Goal: Information Seeking & Learning: Learn about a topic

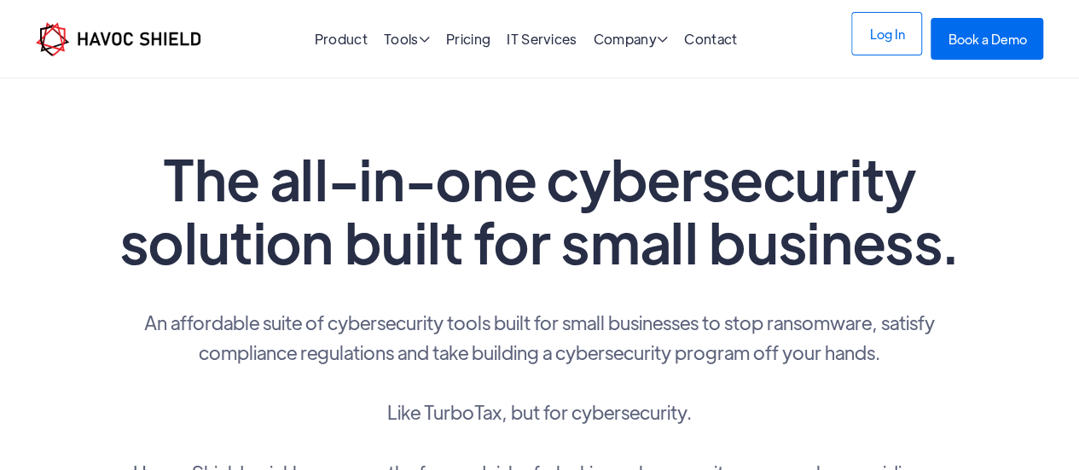
click at [885, 40] on link "Log In" at bounding box center [887, 34] width 71 height 44
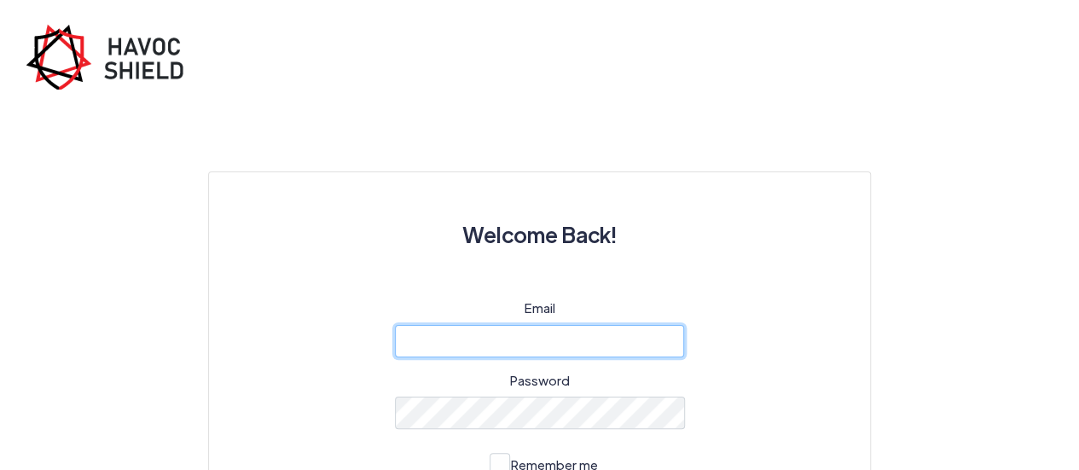
click at [573, 338] on input "email" at bounding box center [540, 341] width 290 height 32
click at [395, 358] on div at bounding box center [395, 358] width 0 height 0
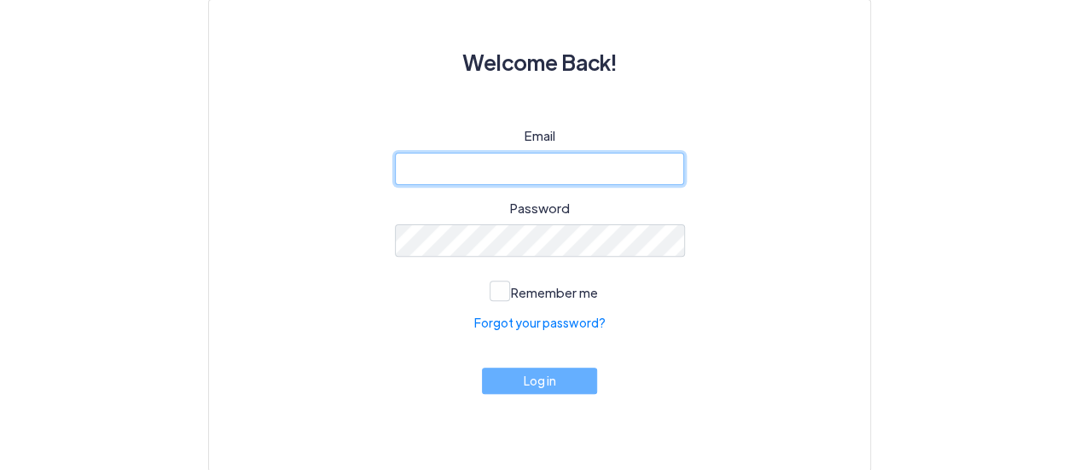
click at [577, 166] on input "email" at bounding box center [540, 169] width 290 height 32
type input "cyber@ijk.international"
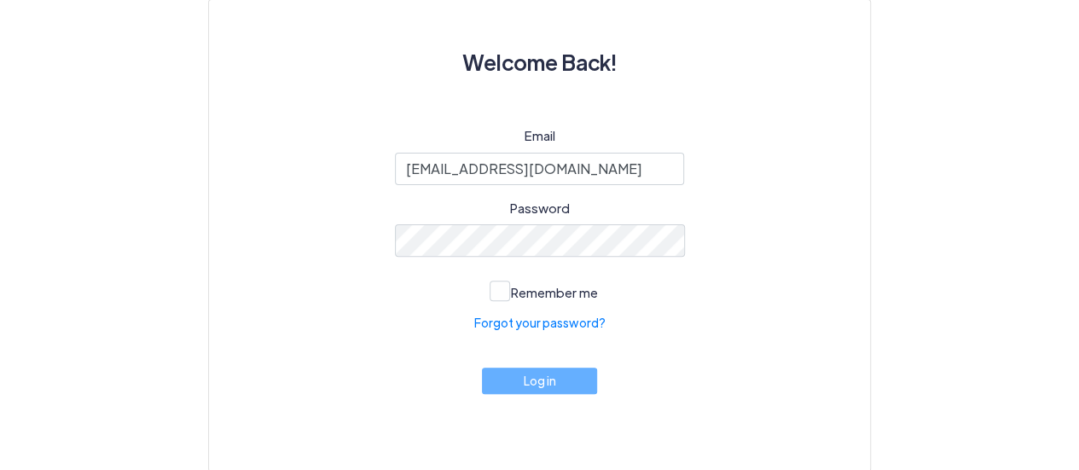
click at [797, 247] on div "Email cyber@ijk.international Password Remember me Forgot your password? Log in" at bounding box center [539, 278] width 579 height 304
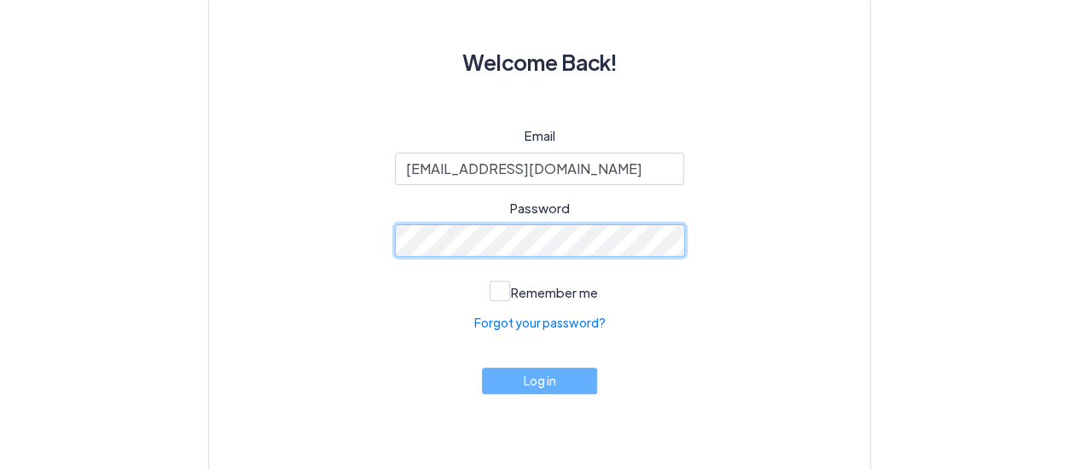
click at [395, 257] on div at bounding box center [395, 257] width 0 height 0
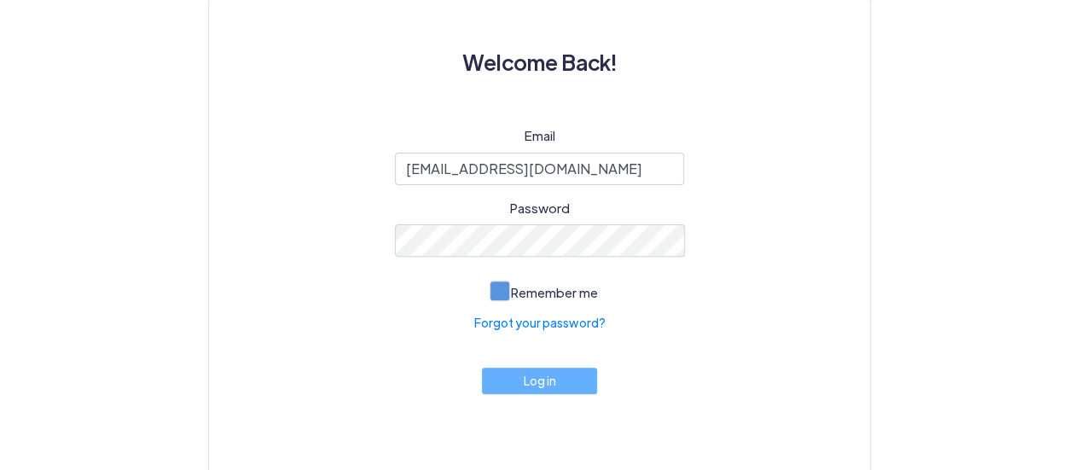
click at [502, 294] on span at bounding box center [500, 291] width 20 height 20
click at [0, 0] on input "Remember me" at bounding box center [0, 0] width 0 height 0
click at [395, 257] on div at bounding box center [395, 257] width 0 height 0
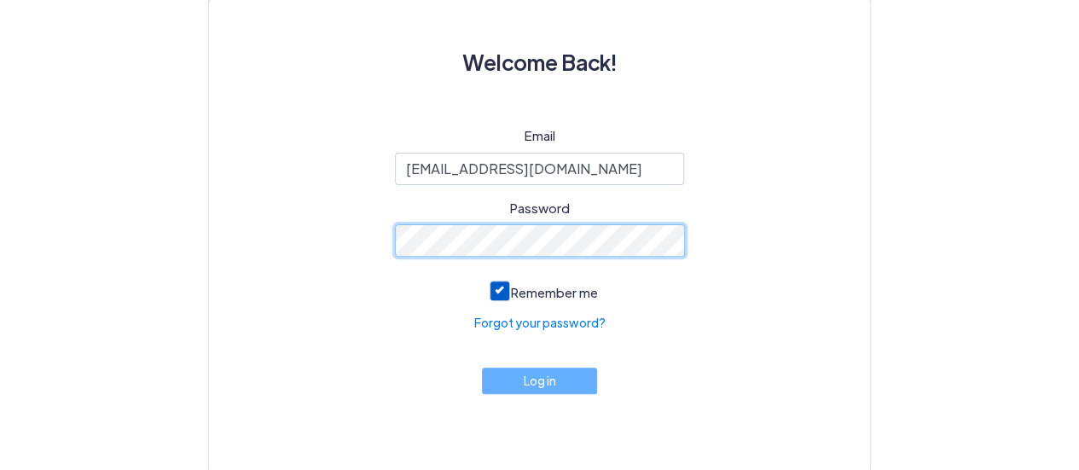
click at [395, 257] on div at bounding box center [395, 257] width 0 height 0
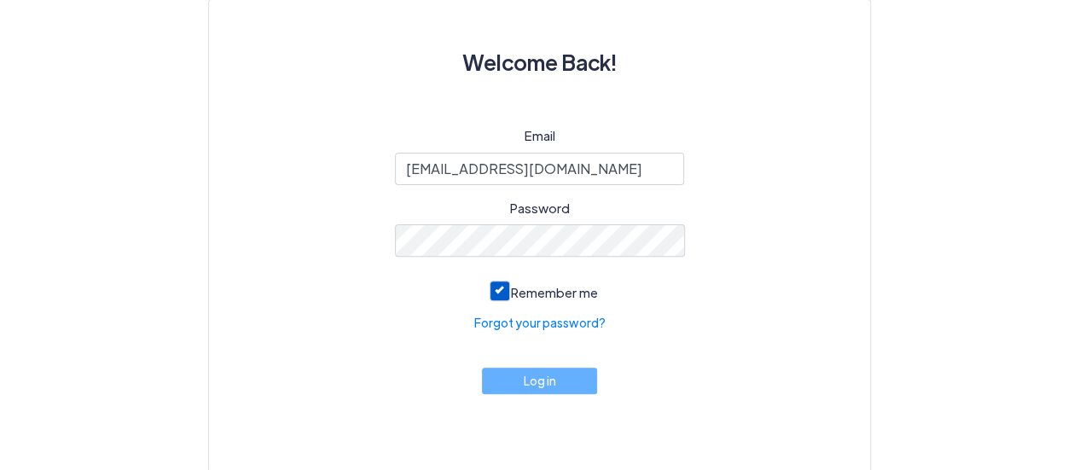
click at [788, 107] on div "Welcome Back! Email cyber@ijk.international Password Remember me Forgot your pa…" at bounding box center [540, 235] width 614 height 423
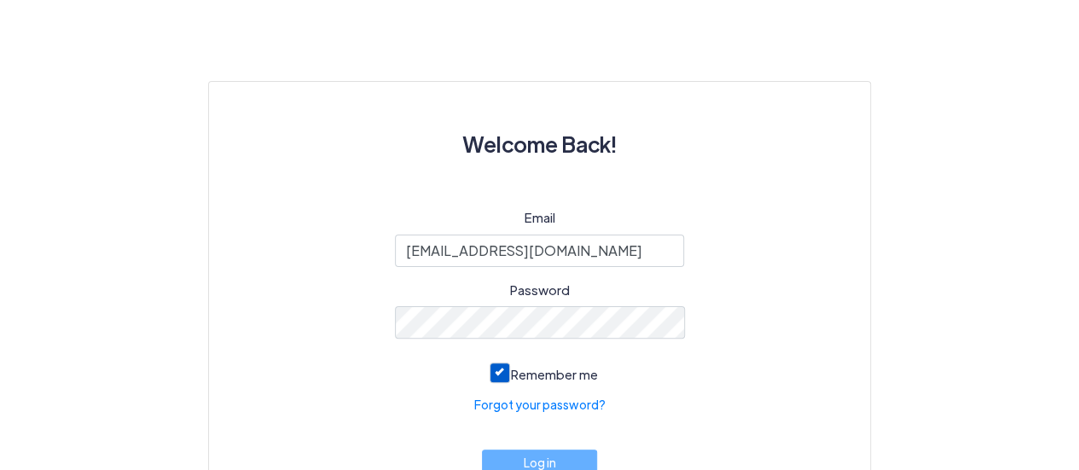
scroll to position [90, 0]
type input "r"
drag, startPoint x: 0, startPoint y: 0, endPoint x: 606, endPoint y: 250, distance: 655.4
click at [606, 250] on input "email" at bounding box center [540, 251] width 290 height 32
click at [395, 339] on div at bounding box center [395, 339] width 0 height 0
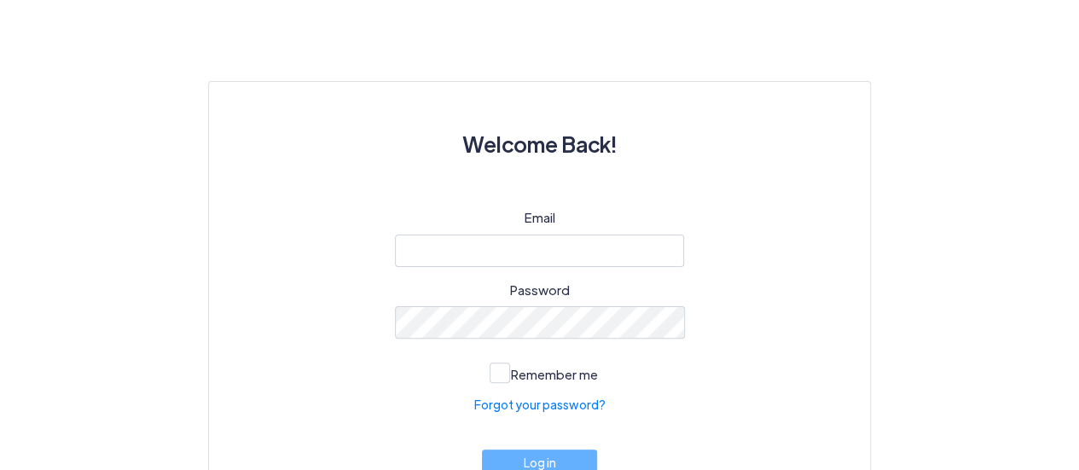
click at [751, 305] on div "Email Password Remember me Forgot your password? Log in" at bounding box center [539, 360] width 579 height 304
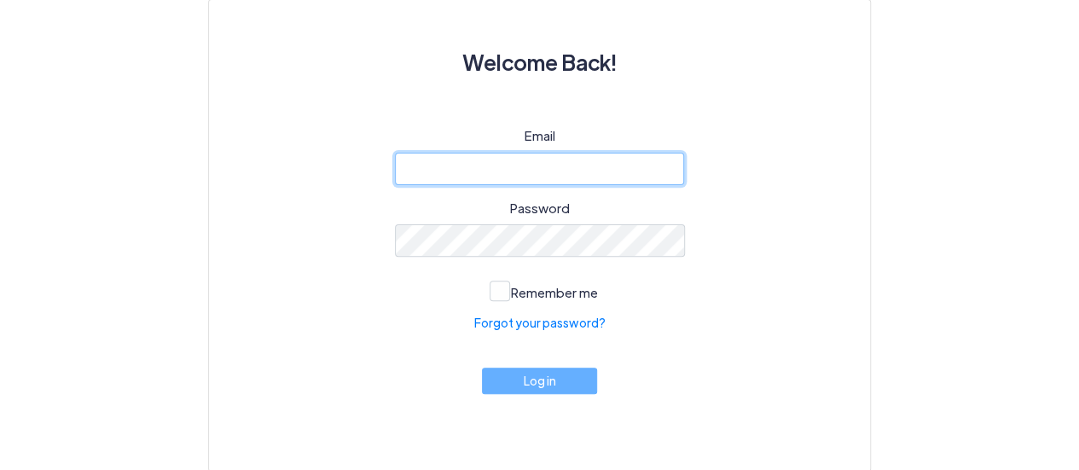
click at [591, 158] on input "email" at bounding box center [540, 169] width 290 height 32
click at [741, 172] on div "Email Password Remember me Forgot your password? Log in" at bounding box center [539, 278] width 579 height 304
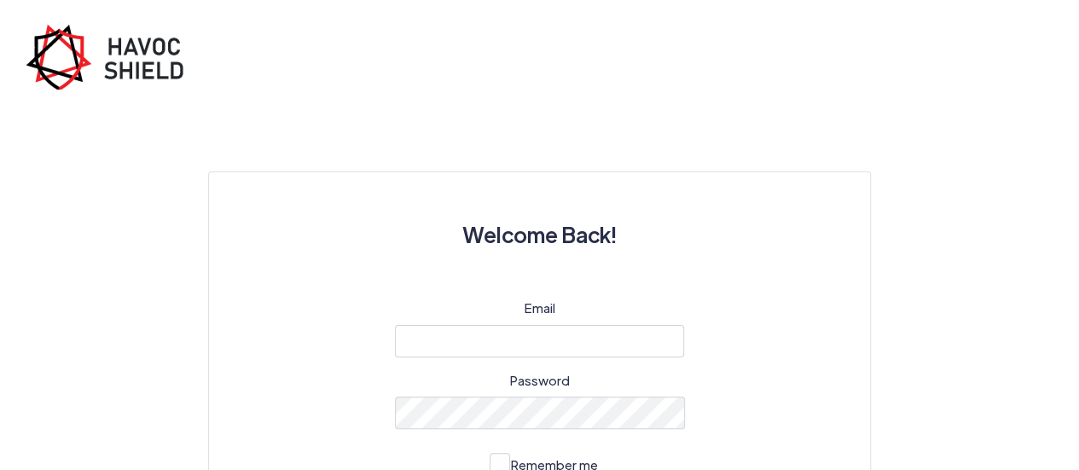
scroll to position [172, 0]
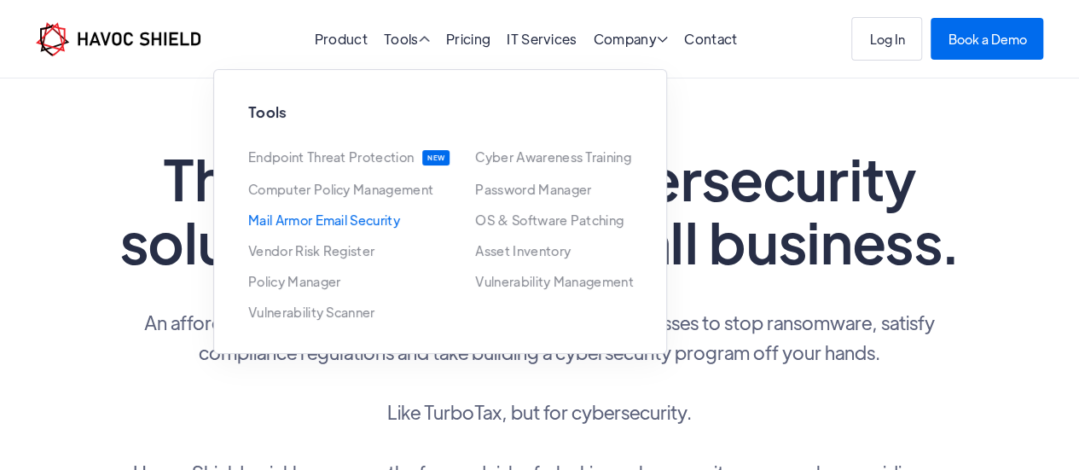
click at [372, 224] on link "Mail Armor Email Security" at bounding box center [324, 220] width 152 height 14
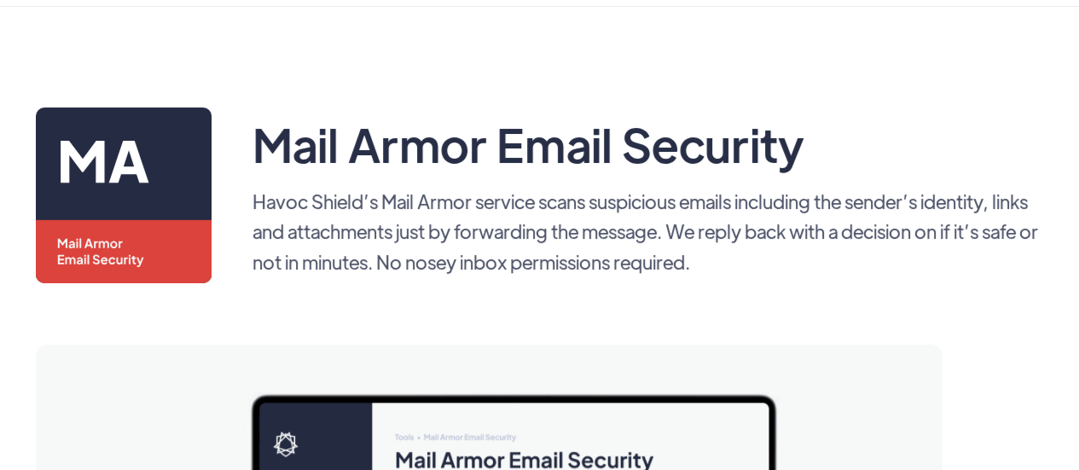
scroll to position [73, 0]
